Goal: Information Seeking & Learning: Learn about a topic

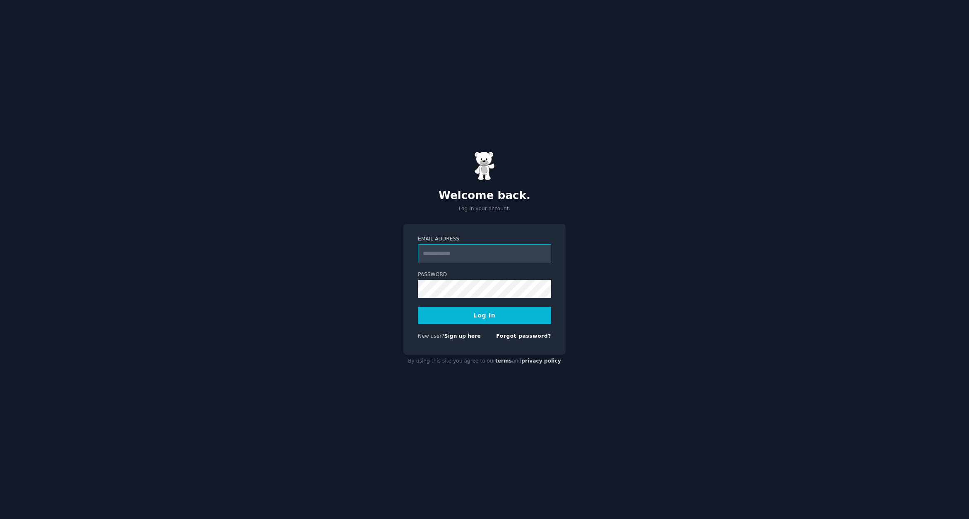
type input "**********"
click at [470, 313] on button "Log In" at bounding box center [484, 315] width 133 height 17
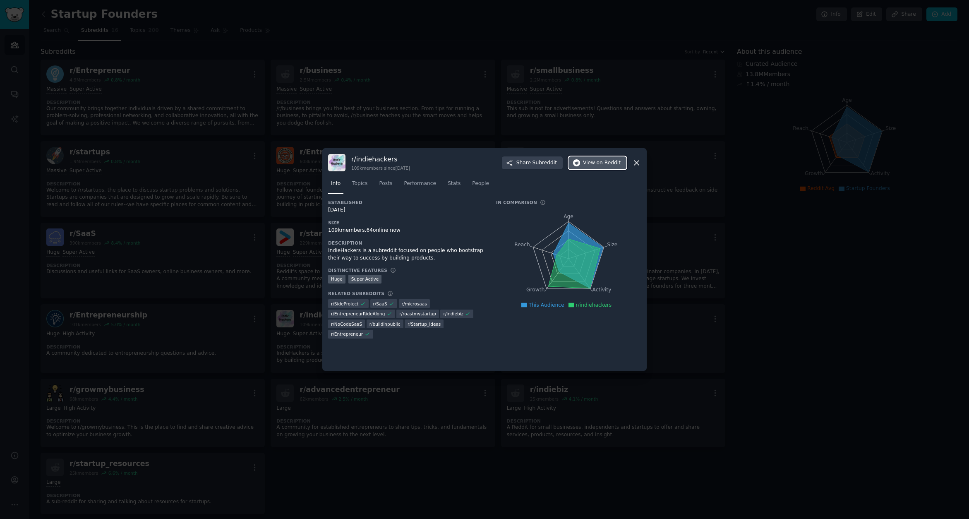
click at [588, 165] on span "View on Reddit" at bounding box center [602, 162] width 38 height 7
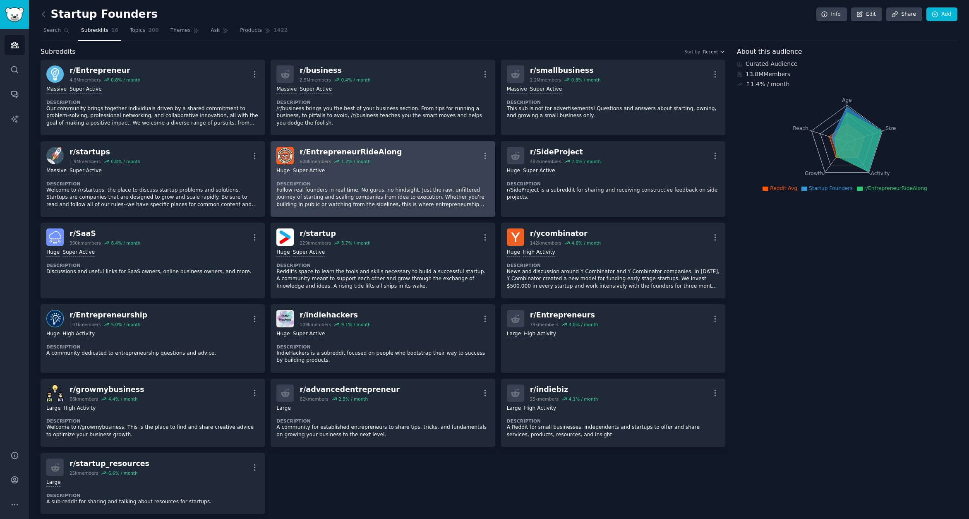
click at [340, 150] on div "r/ EntrepreneurRideAlong" at bounding box center [351, 152] width 102 height 10
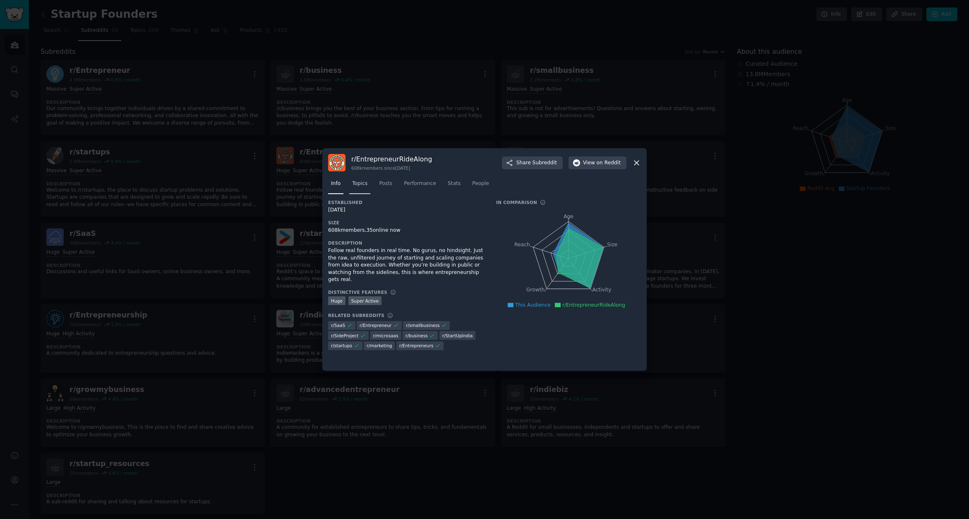
click at [358, 185] on span "Topics" at bounding box center [359, 183] width 15 height 7
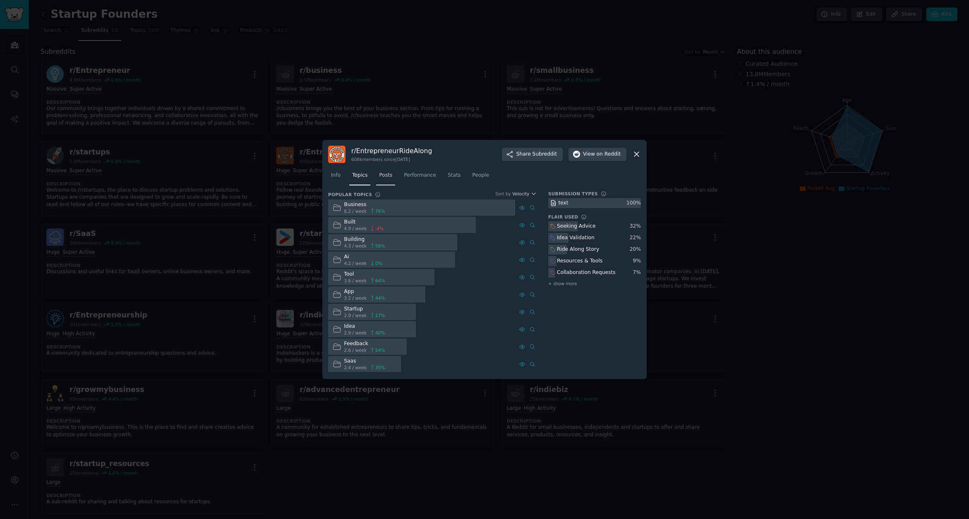
click at [394, 178] on link "Posts" at bounding box center [385, 177] width 19 height 17
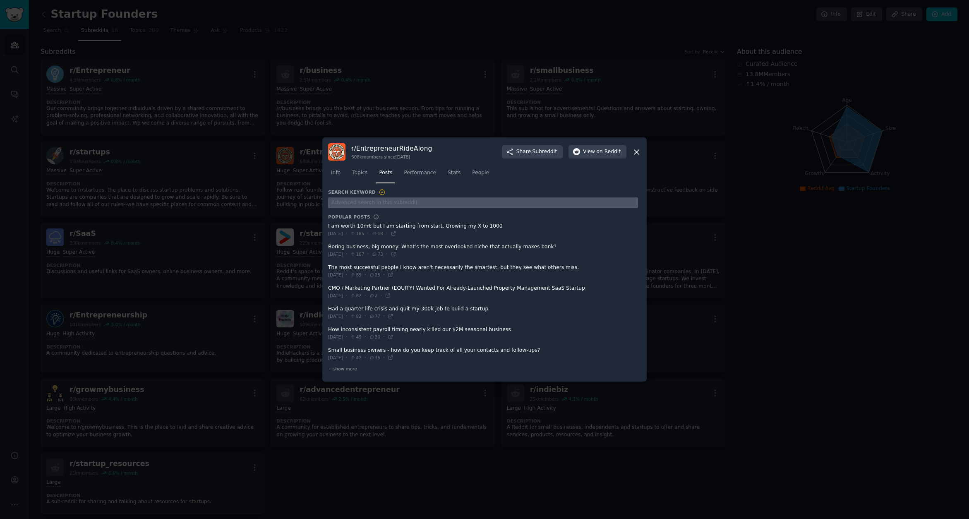
click at [407, 200] on input "text" at bounding box center [483, 202] width 310 height 11
type input "workflow"
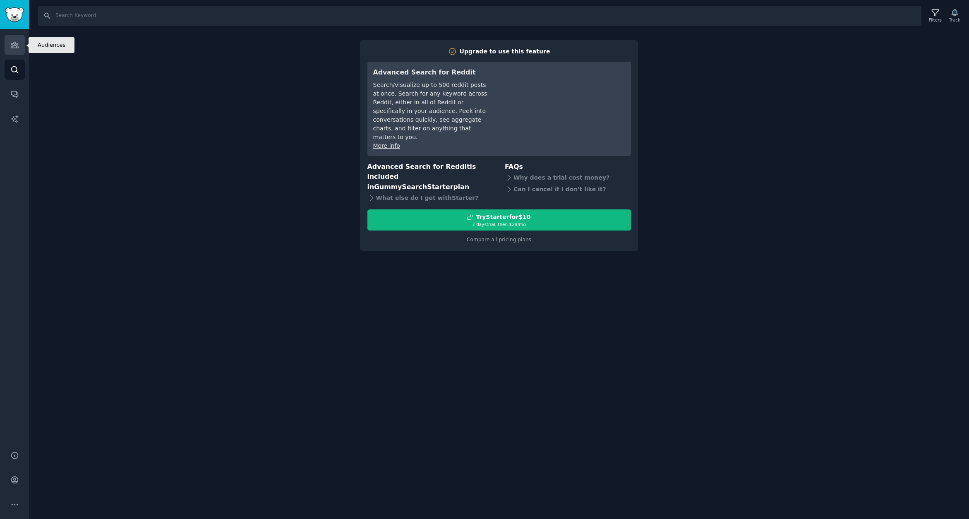
click at [13, 48] on icon "Sidebar" at bounding box center [14, 45] width 7 height 6
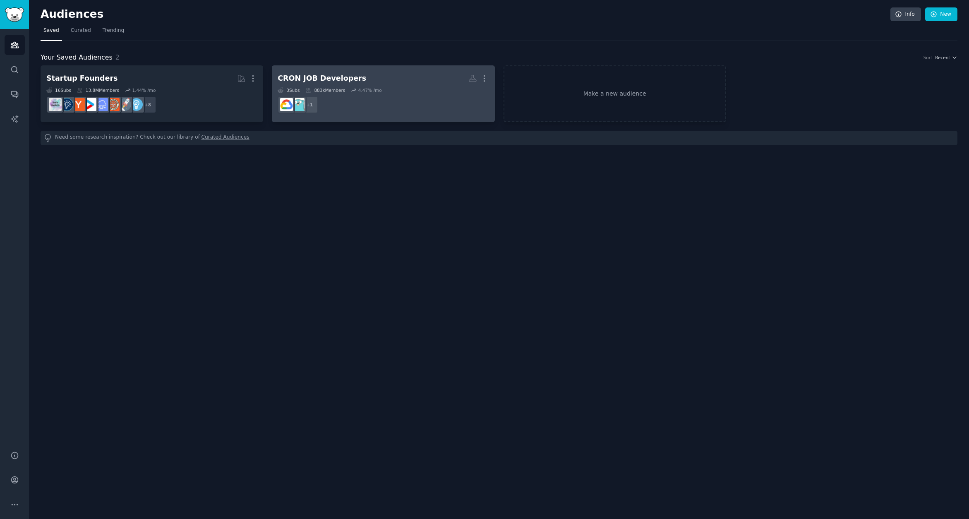
click at [366, 92] on div "4.47 % /mo" at bounding box center [370, 90] width 24 height 6
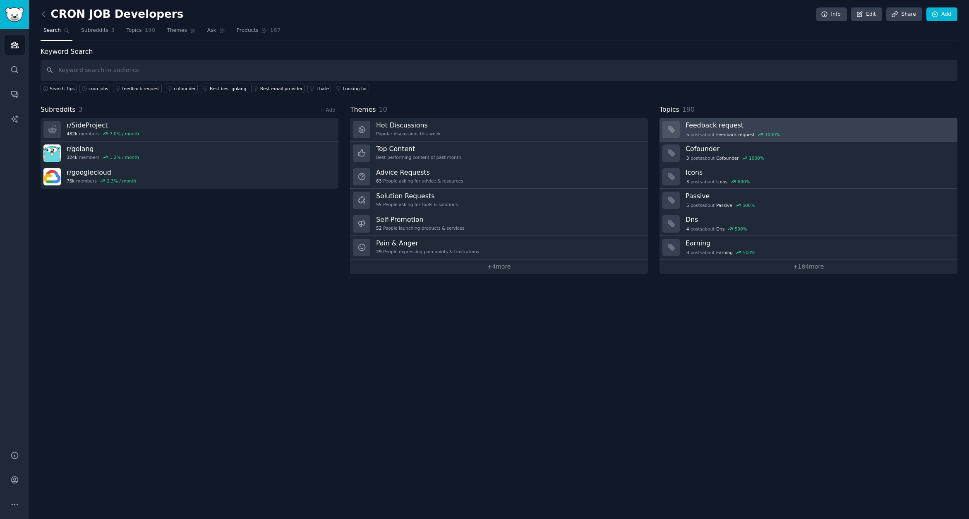
click at [729, 125] on h3 "Feedback request" at bounding box center [819, 125] width 266 height 9
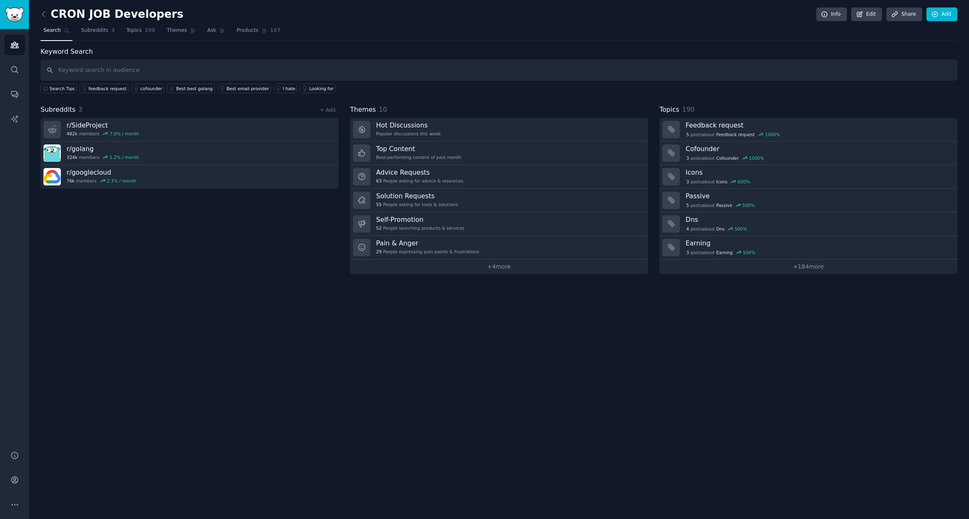
click at [150, 113] on div "Subreddits 3 + Add" at bounding box center [190, 110] width 298 height 10
